Goal: Find specific page/section: Find specific page/section

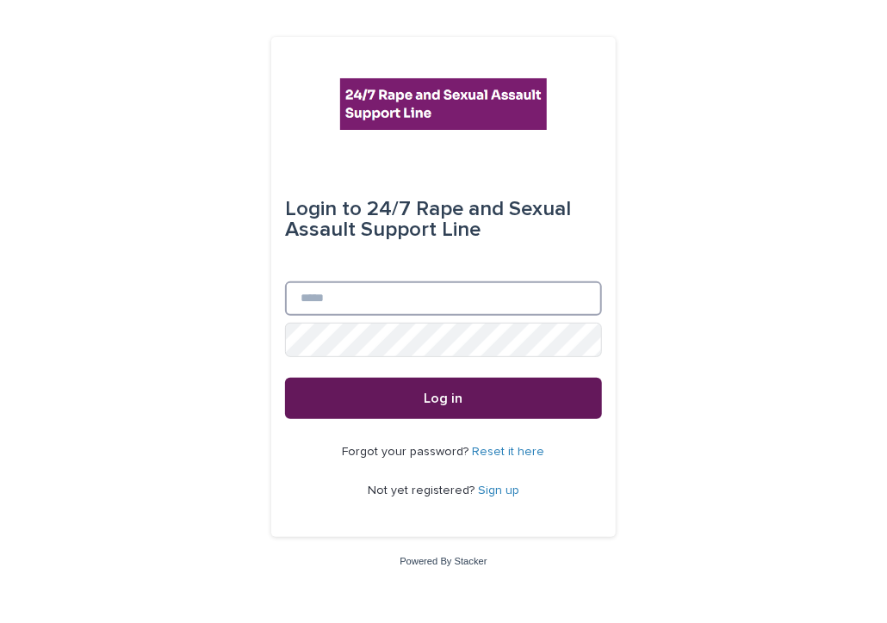
type input "**********"
click at [384, 402] on button "Log in" at bounding box center [443, 398] width 317 height 41
